Goal: Check status: Check status

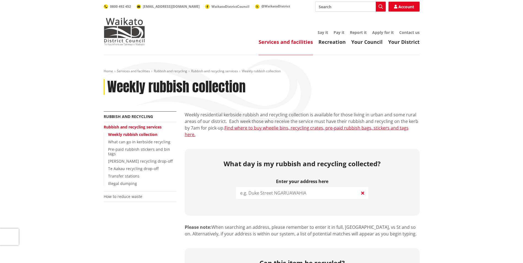
click at [321, 189] on input "search" at bounding box center [302, 193] width 132 height 12
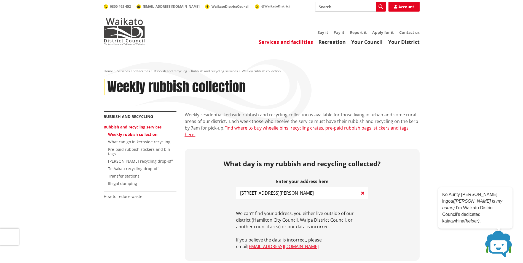
click at [245, 187] on input "[STREET_ADDRESS][PERSON_NAME]" at bounding box center [302, 193] width 132 height 12
click at [266, 189] on input "[STREET_ADDRESS][PERSON_NAME]" at bounding box center [302, 193] width 132 height 12
type input "21 johnsto"
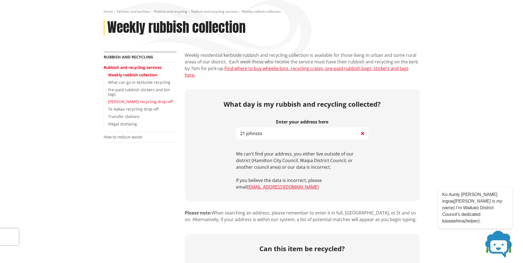
scroll to position [55, 0]
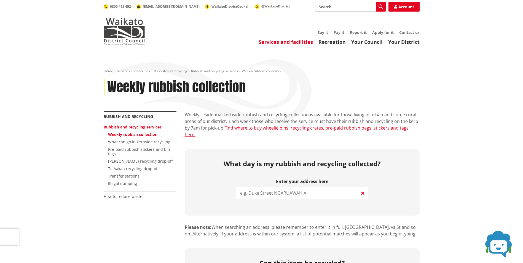
click at [298, 187] on input "search" at bounding box center [302, 193] width 132 height 12
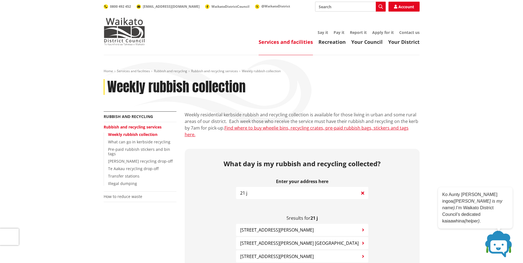
type input "21 jo"
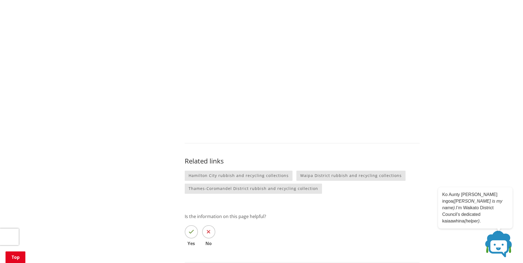
scroll to position [551, 0]
